Goal: Find specific page/section: Find specific page/section

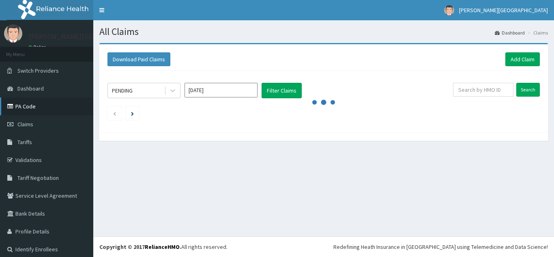
click at [23, 110] on link "PA Code" at bounding box center [46, 106] width 93 height 18
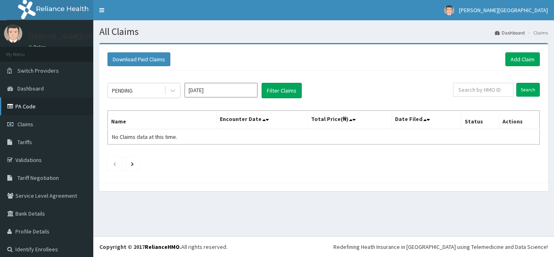
click at [40, 104] on link "PA Code" at bounding box center [46, 106] width 93 height 18
